Goal: Navigation & Orientation: Understand site structure

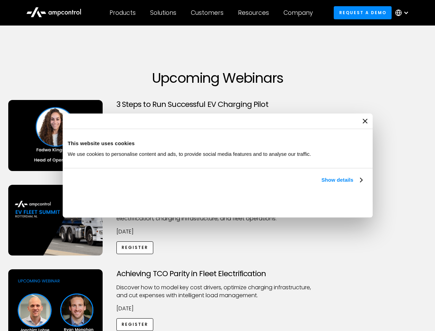
click at [321, 184] on link "Show details" at bounding box center [341, 180] width 41 height 8
click at [0, 0] on div "Necessary cookies help make a website usable by enabling basic functions like p…" at bounding box center [0, 0] width 0 height 0
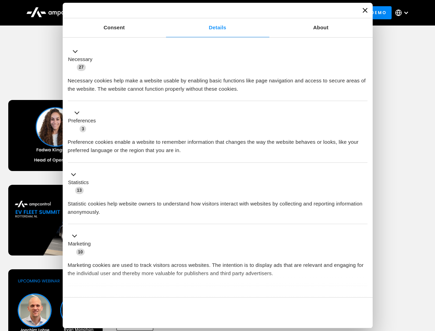
click at [427, 278] on div "Achieving TCO Parity in Fleet Electrification Discover how to model key cost dr…" at bounding box center [217, 323] width 433 height 108
click at [212, 13] on div "Customers" at bounding box center [207, 13] width 33 height 8
click at [122, 13] on div "Products" at bounding box center [123, 13] width 26 height 8
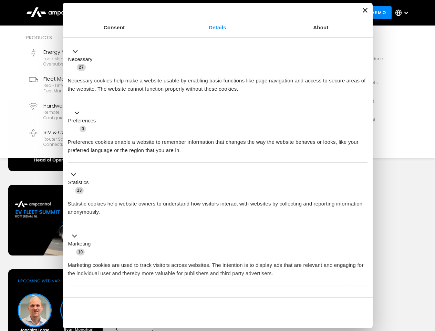
click at [164, 13] on div "Solutions" at bounding box center [163, 13] width 26 height 8
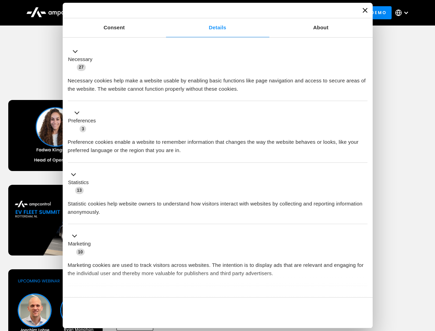
click at [208, 13] on div "Customers" at bounding box center [207, 13] width 33 height 8
click at [255, 13] on div "Resources" at bounding box center [253, 13] width 31 height 8
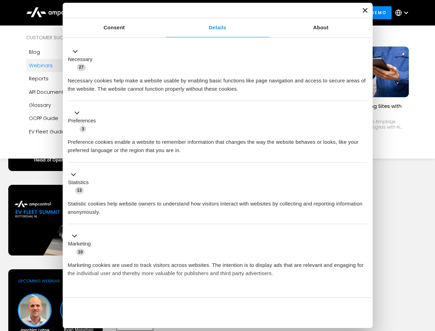
click at [300, 13] on div "Company" at bounding box center [297, 13] width 29 height 8
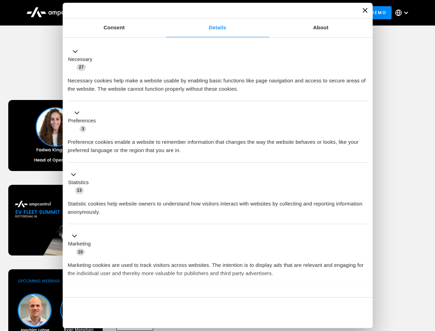
click at [404, 13] on div at bounding box center [406, 13] width 6 height 6
